Goal: Task Accomplishment & Management: Complete application form

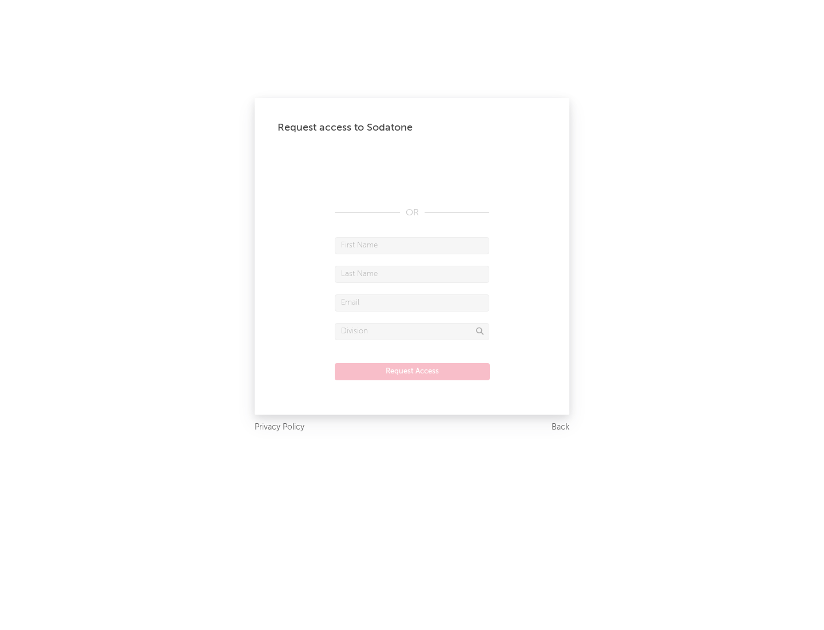
click at [412, 245] on input "text" at bounding box center [412, 245] width 155 height 17
type input "[PERSON_NAME]"
click at [412, 274] on input "text" at bounding box center [412, 274] width 155 height 17
type input "[PERSON_NAME]"
click at [412, 302] on input "text" at bounding box center [412, 302] width 155 height 17
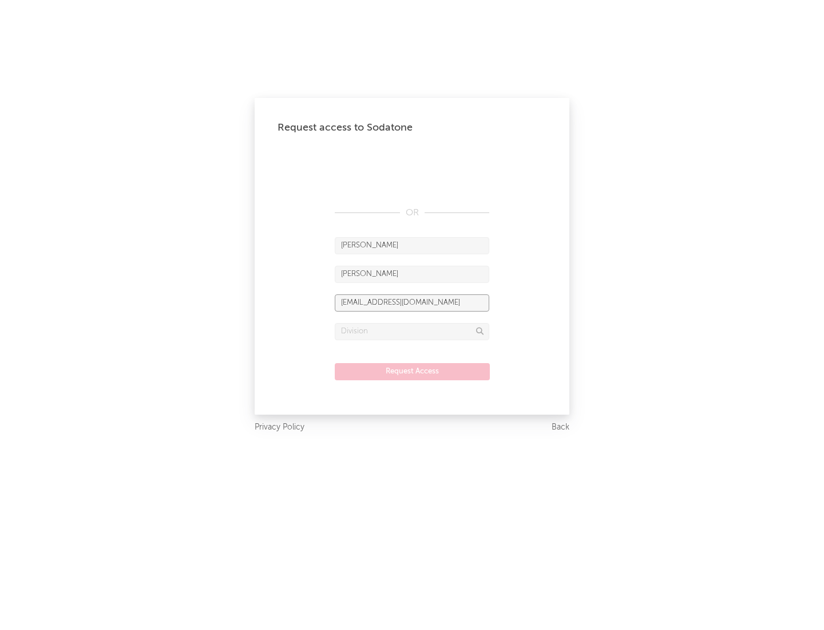
type input "[EMAIL_ADDRESS][DOMAIN_NAME]"
click at [412, 331] on input "text" at bounding box center [412, 331] width 155 height 17
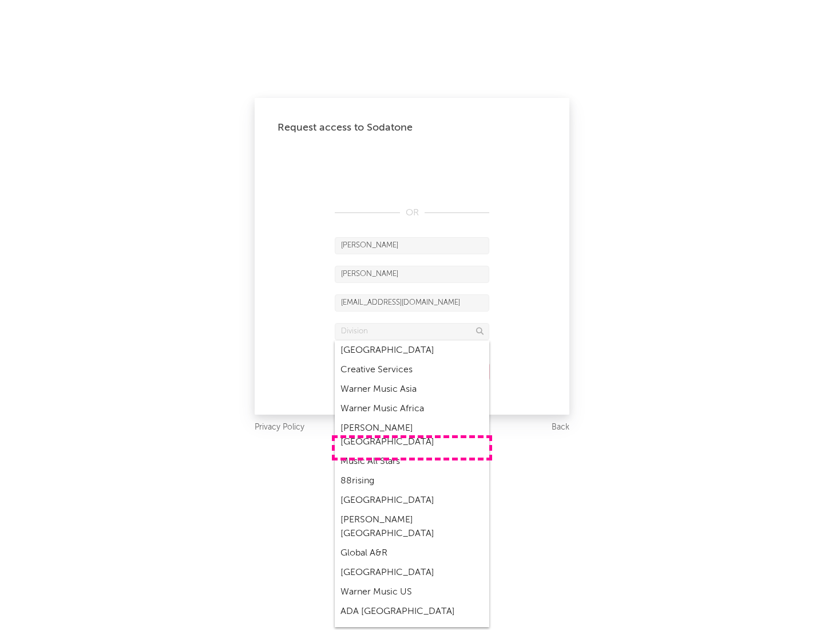
click at [412, 452] on div "Music All Stars" at bounding box center [412, 461] width 155 height 19
type input "Music All Stars"
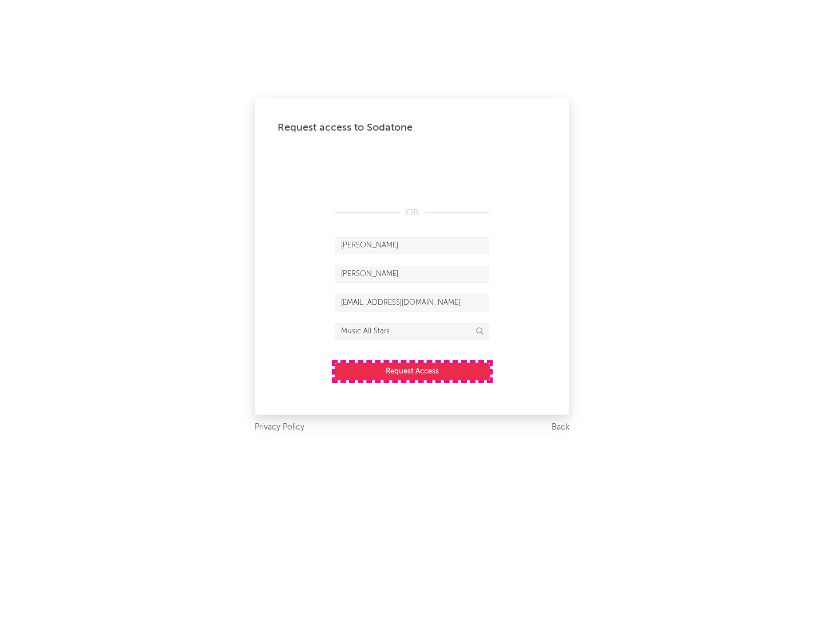
click at [412, 371] on button "Request Access" at bounding box center [412, 371] width 155 height 17
